Goal: Transaction & Acquisition: Subscribe to service/newsletter

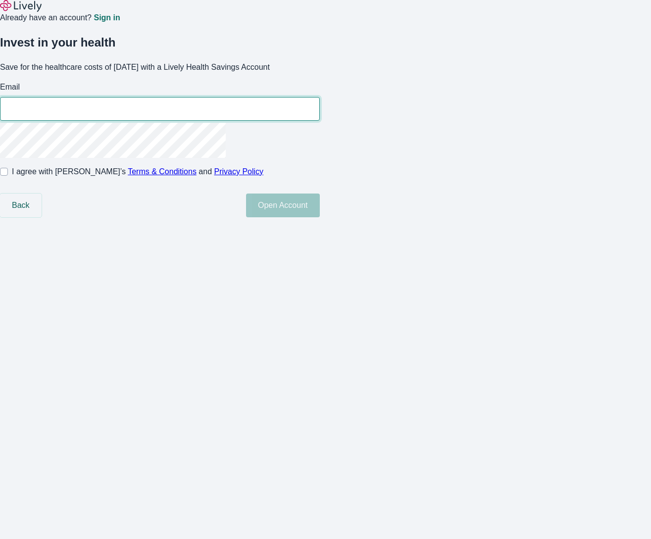
click at [223, 217] on div "Already have an account? Sign in Invest in your health Save for the healthcare …" at bounding box center [325, 108] width 651 height 217
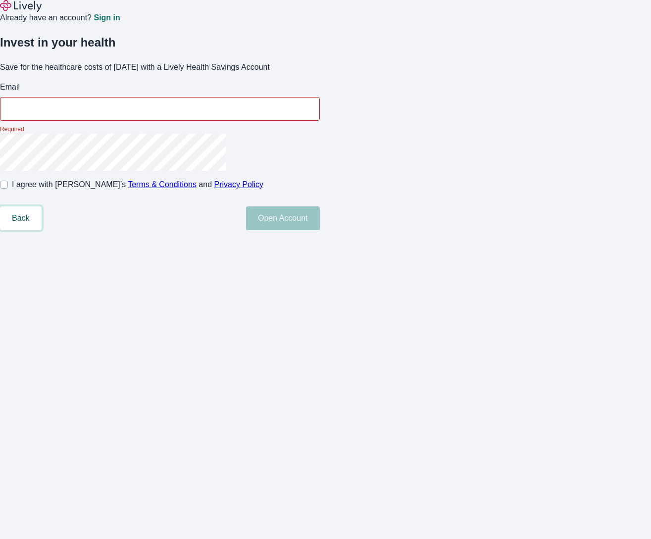
click at [42, 230] on button "Back" at bounding box center [21, 218] width 42 height 24
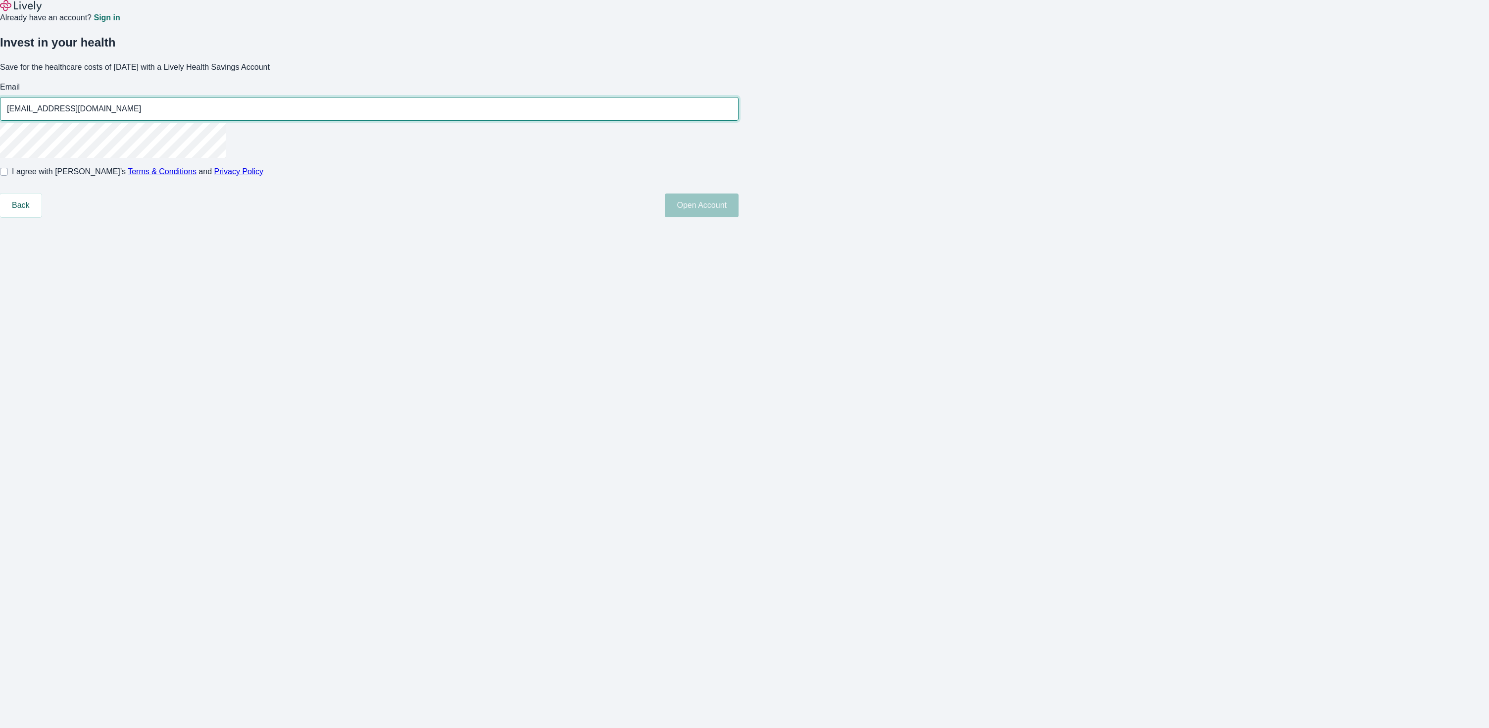
click at [718, 119] on input "antonii.daraiev+boost1@livelyme.com" at bounding box center [369, 109] width 739 height 20
type input "antonii.daraiev+boost2@livelyme.com"
click at [8, 176] on input "I agree with Lively’s Terms & Conditions and Privacy Policy" at bounding box center [4, 172] width 8 height 8
checkbox input "true"
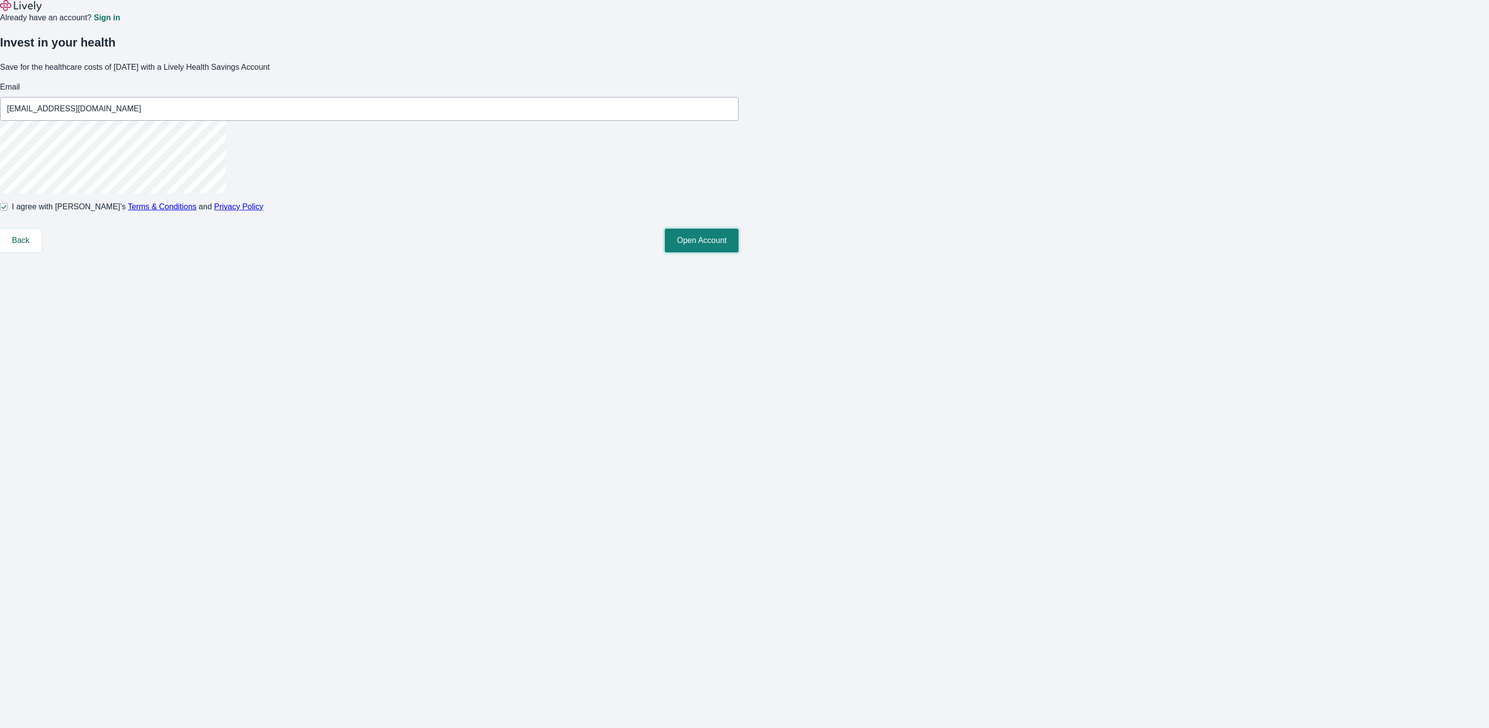
click at [739, 253] on button "Open Account" at bounding box center [702, 241] width 74 height 24
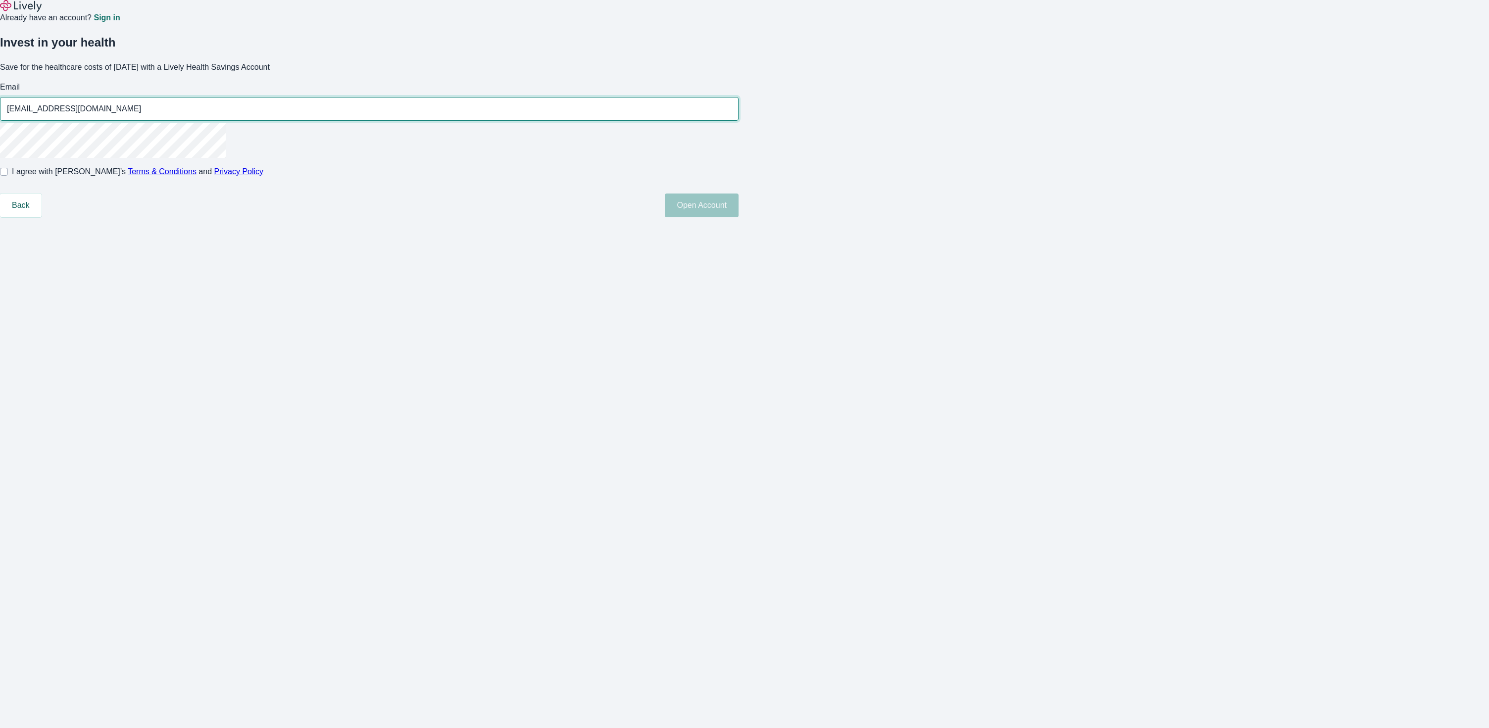
click at [718, 119] on input "antonii.daraiev+boost1@livelyme.com" at bounding box center [369, 109] width 739 height 20
type input "antonii.daraiev+boost2@livelyme.com"
click at [553, 212] on div "Invest in your health Save for the healthcare costs of tomorrow with a Lively H…" at bounding box center [738, 121] width 1501 height 194
click at [8, 176] on input "I agree with Lively’s Terms & Conditions and Privacy Policy" at bounding box center [4, 172] width 8 height 8
checkbox input "true"
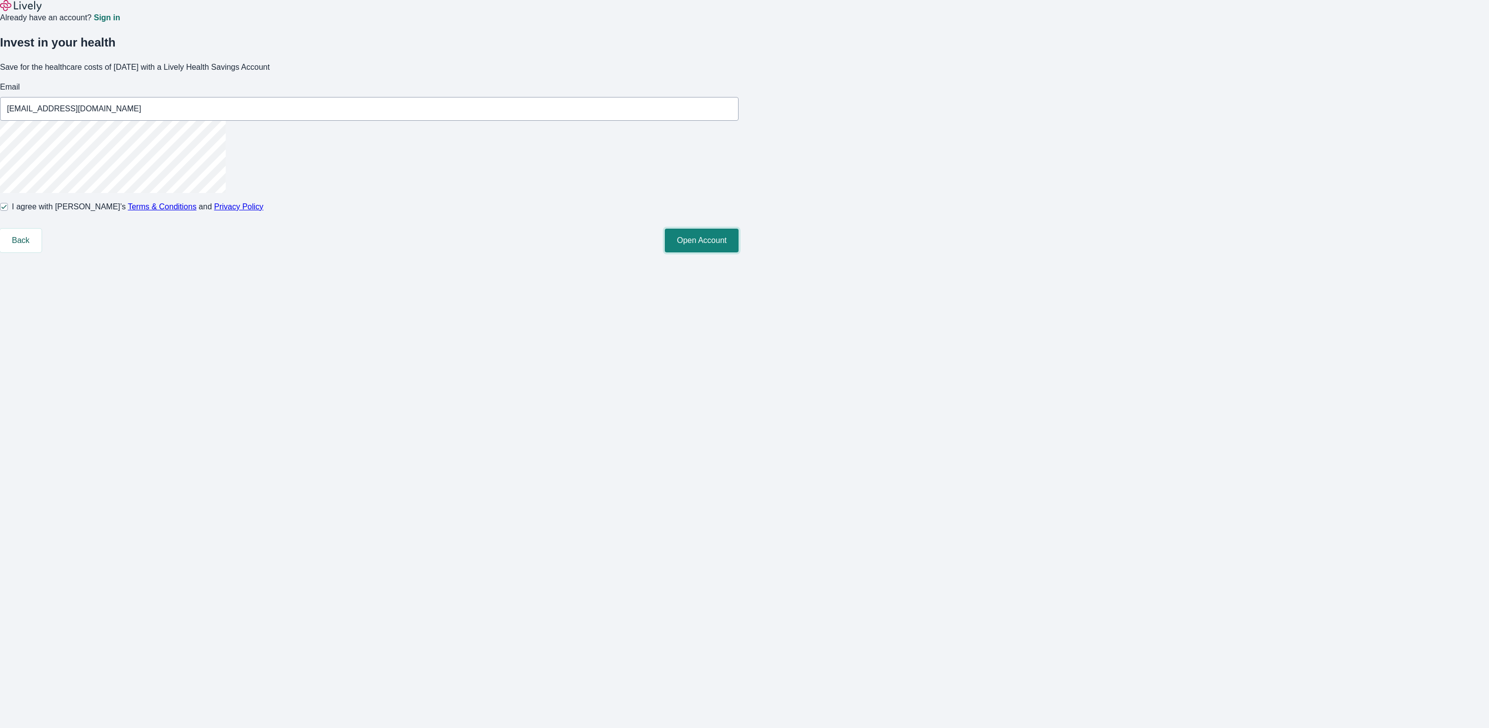
click at [739, 253] on button "Open Account" at bounding box center [702, 241] width 74 height 24
